Goal: Find specific page/section: Find specific page/section

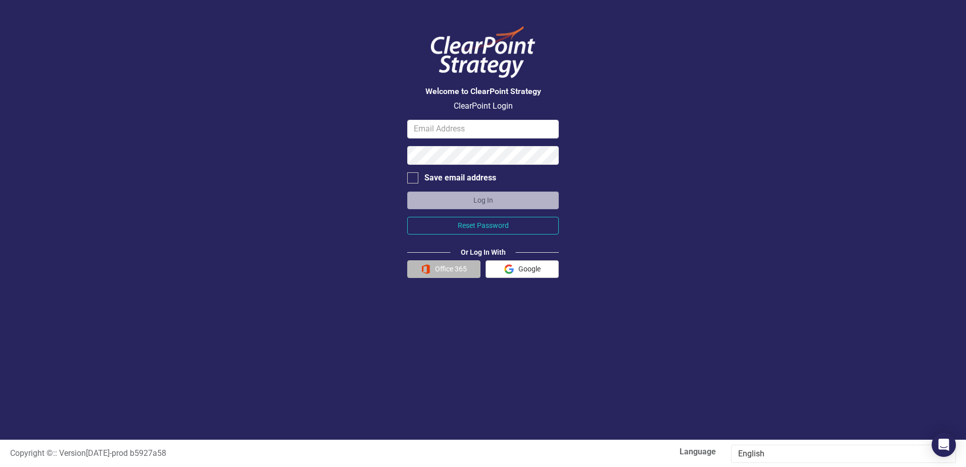
click at [440, 269] on button "Office 365" at bounding box center [443, 269] width 73 height 18
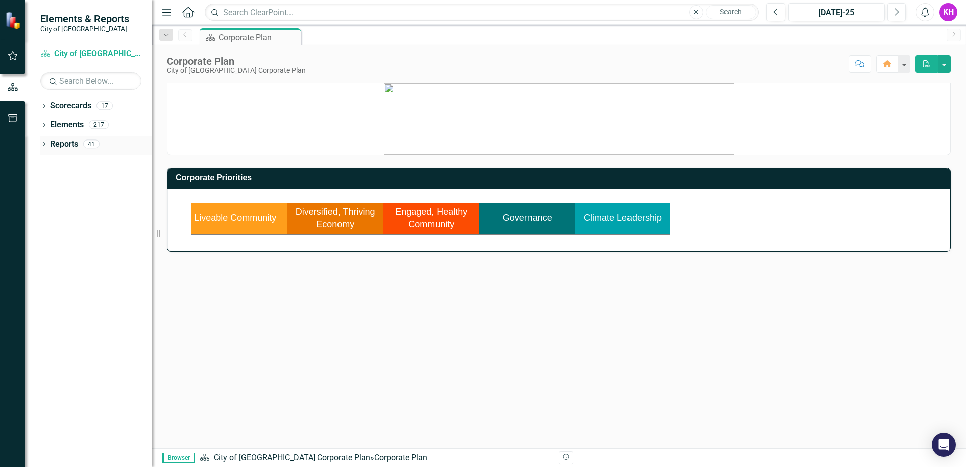
click at [92, 144] on div "41" at bounding box center [91, 143] width 16 height 9
click at [102, 105] on div "17" at bounding box center [104, 106] width 16 height 9
click at [100, 103] on div "17" at bounding box center [104, 106] width 16 height 9
click at [96, 83] on input "text" at bounding box center [90, 81] width 101 height 18
click at [44, 106] on icon "Dropdown" at bounding box center [43, 107] width 7 height 6
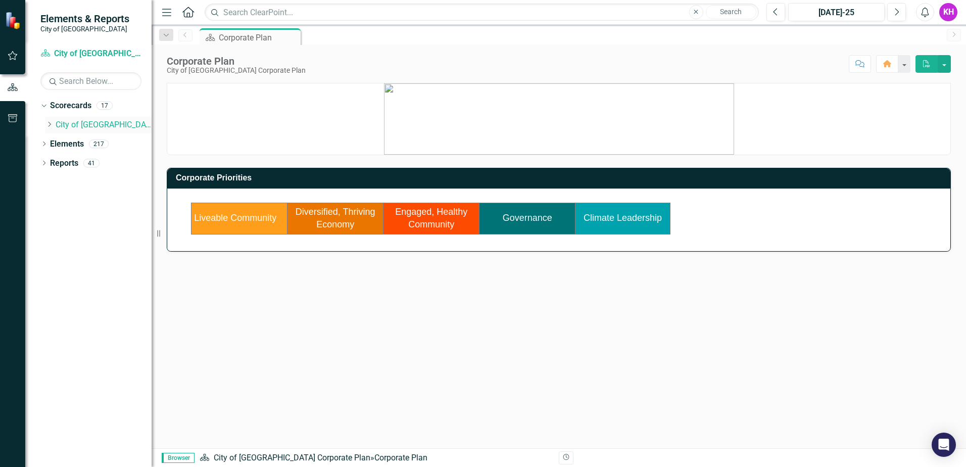
click at [110, 125] on link "City of [GEOGRAPHIC_DATA] Corporate Plan" at bounding box center [104, 125] width 96 height 12
click at [123, 123] on link "City of [GEOGRAPHIC_DATA] Corporate Plan" at bounding box center [104, 125] width 96 height 12
click at [45, 142] on icon "Dropdown" at bounding box center [43, 145] width 7 height 6
click at [48, 122] on icon at bounding box center [49, 124] width 3 height 5
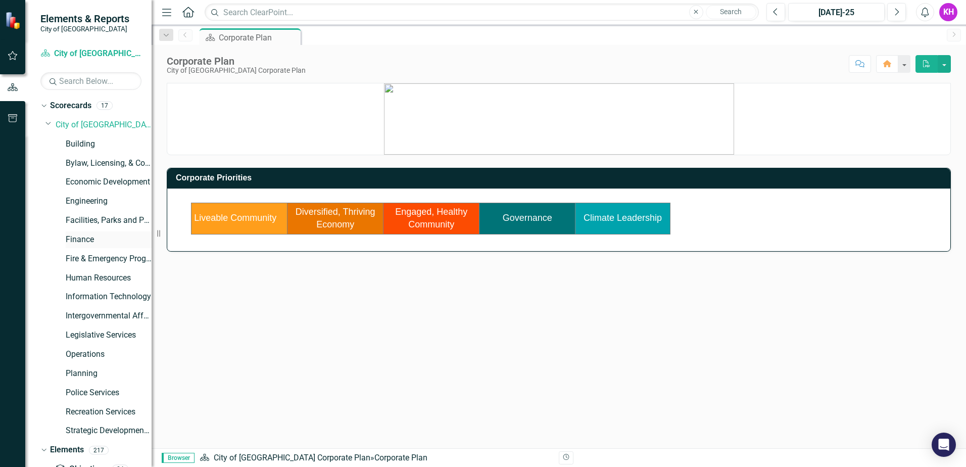
click at [78, 238] on link "Finance" at bounding box center [109, 240] width 86 height 12
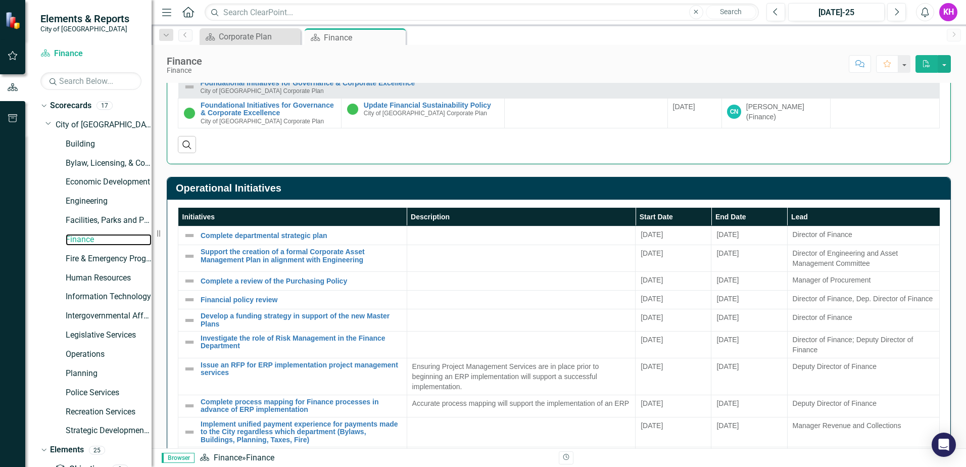
scroll to position [505, 0]
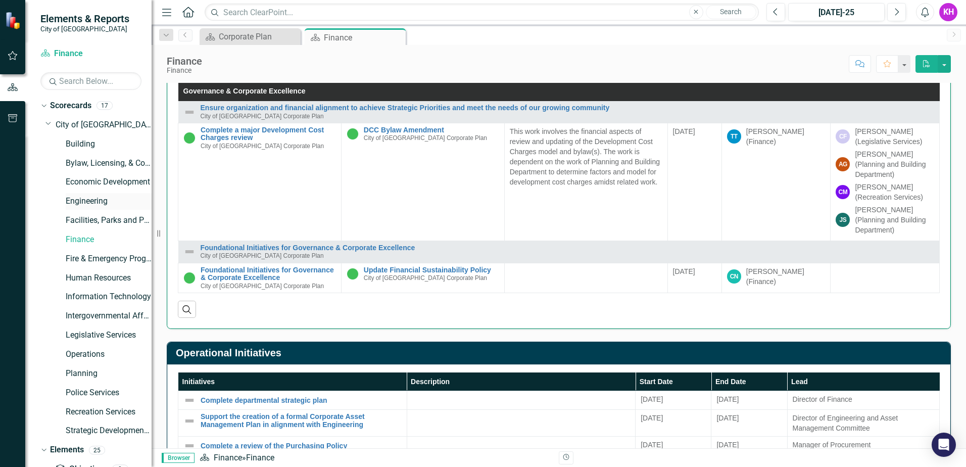
click at [87, 197] on link "Engineering" at bounding box center [109, 201] width 86 height 12
